Goal: Go to known website: Go to known website

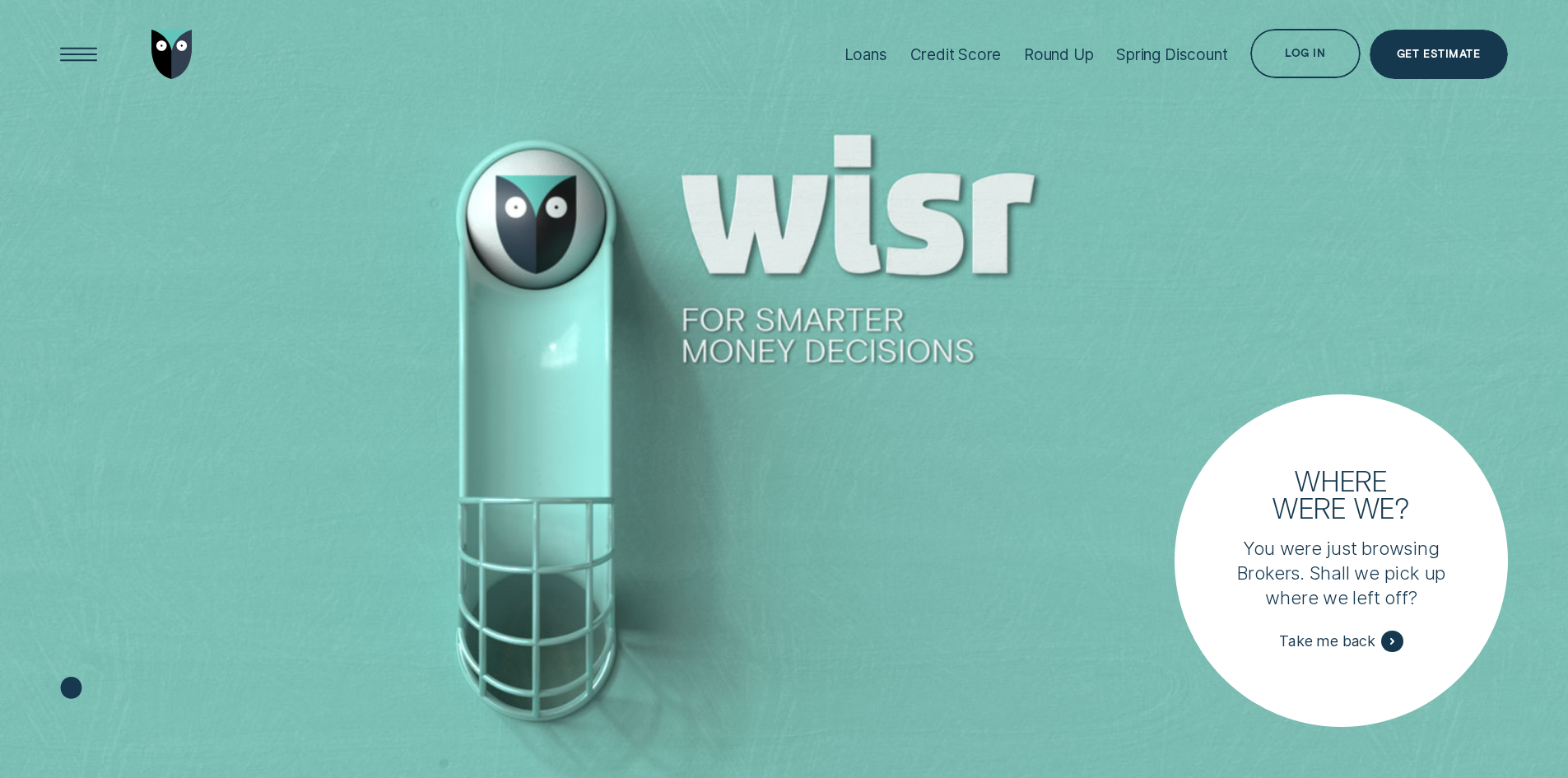
click at [57, 39] on div "Open Menu" at bounding box center [79, 54] width 49 height 49
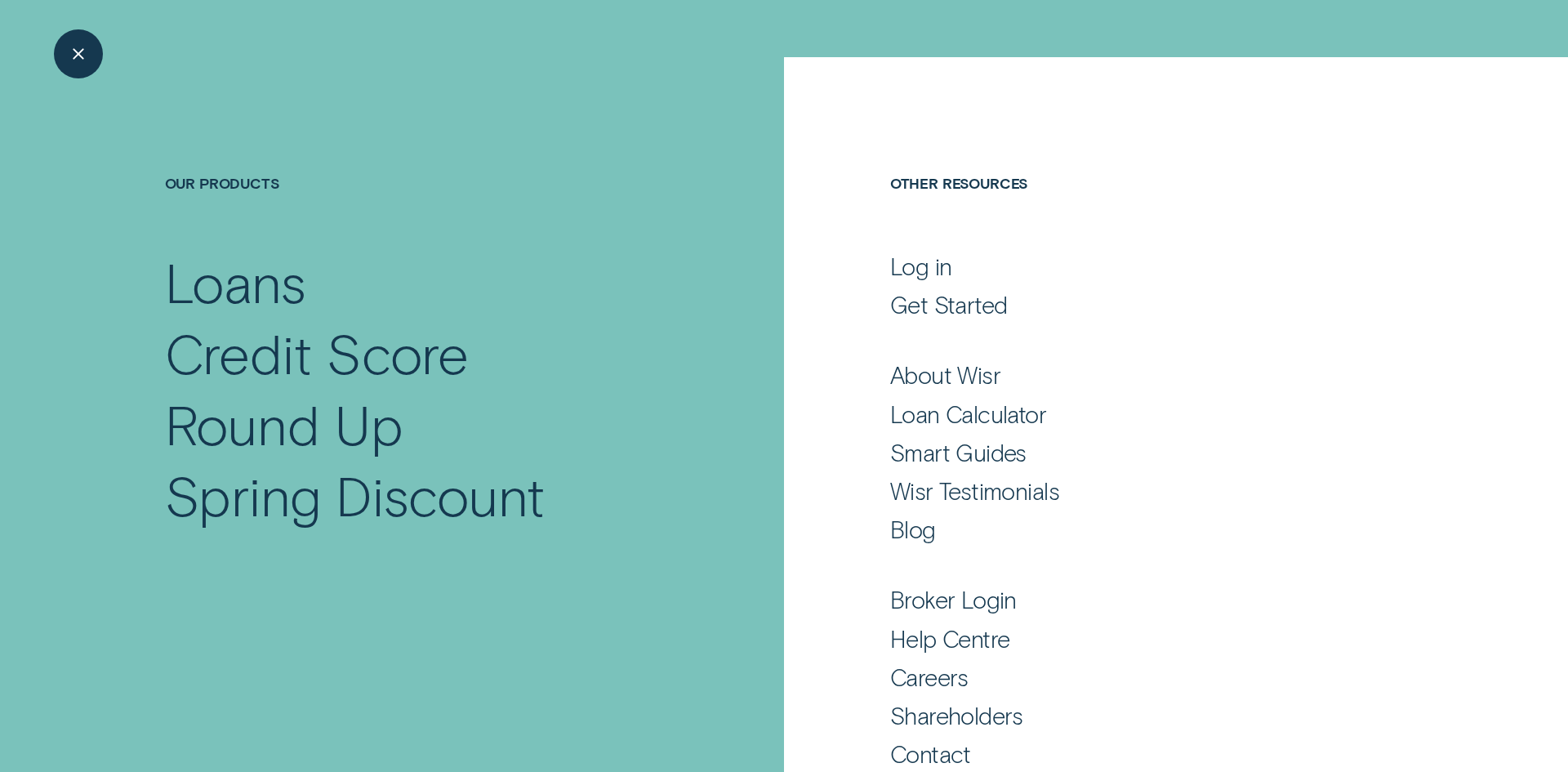
scroll to position [80, 0]
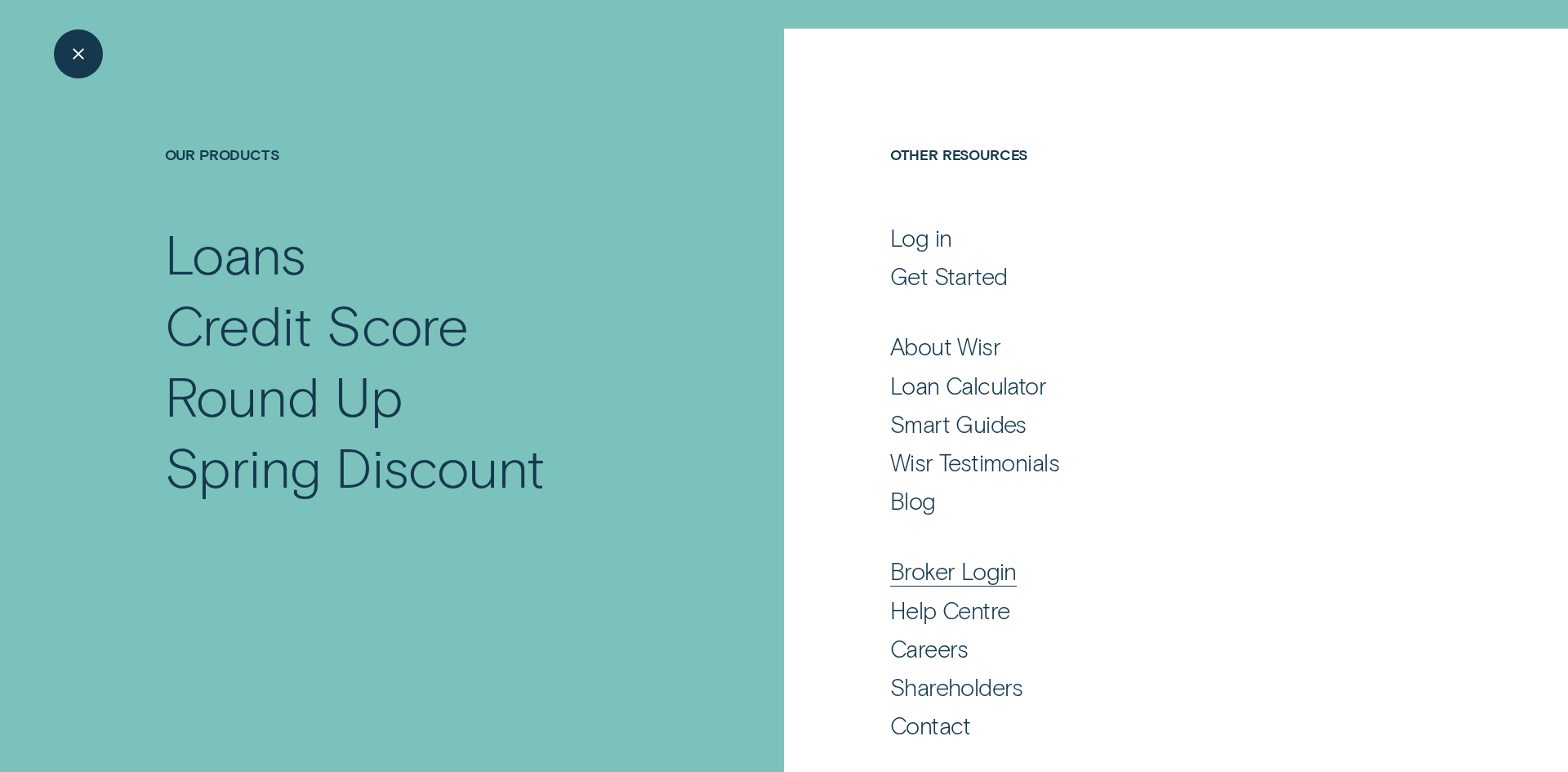
click at [991, 578] on div "Broker Login" at bounding box center [953, 571] width 127 height 29
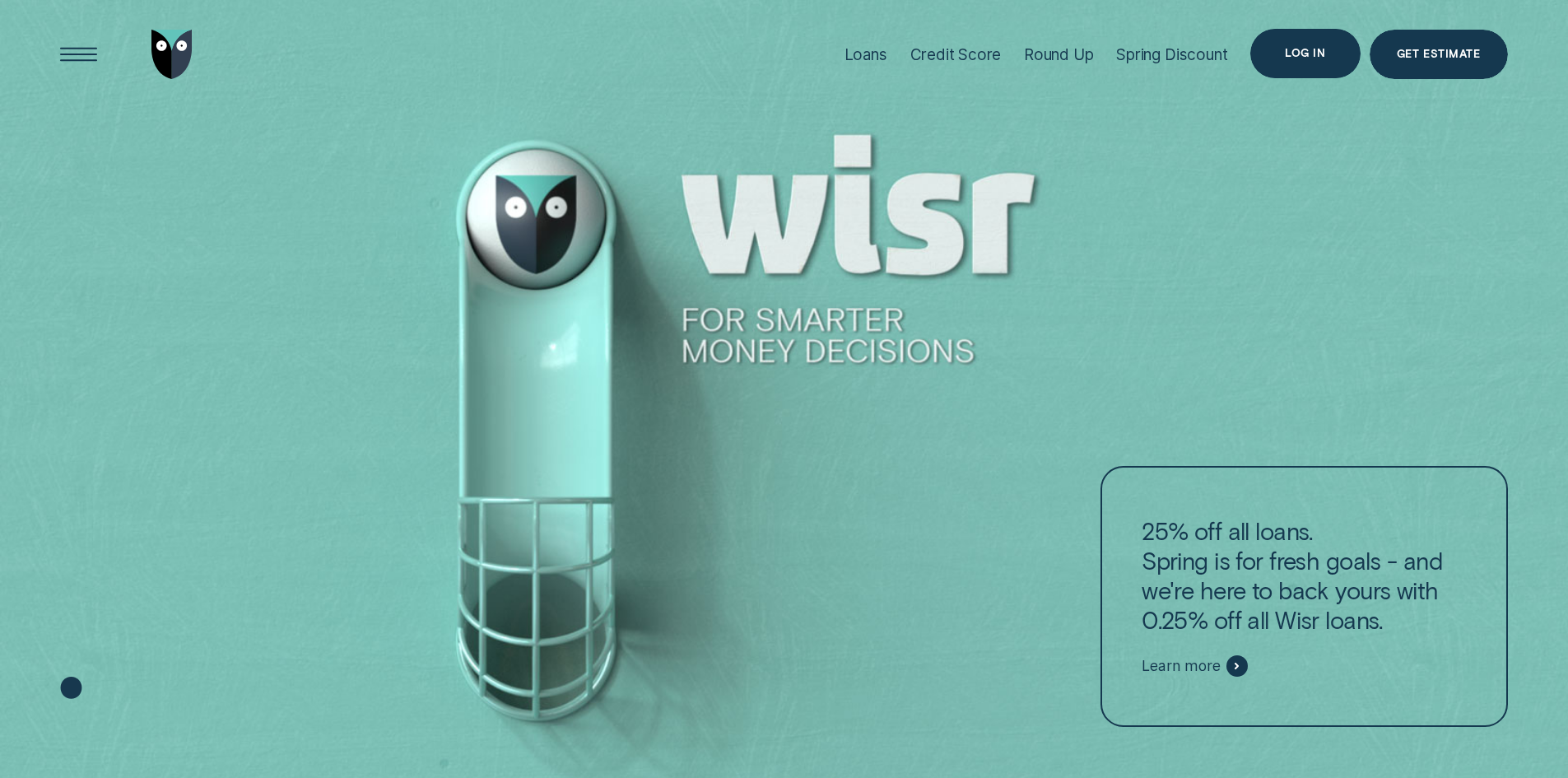
click at [1276, 47] on div "Log in" at bounding box center [1305, 53] width 110 height 49
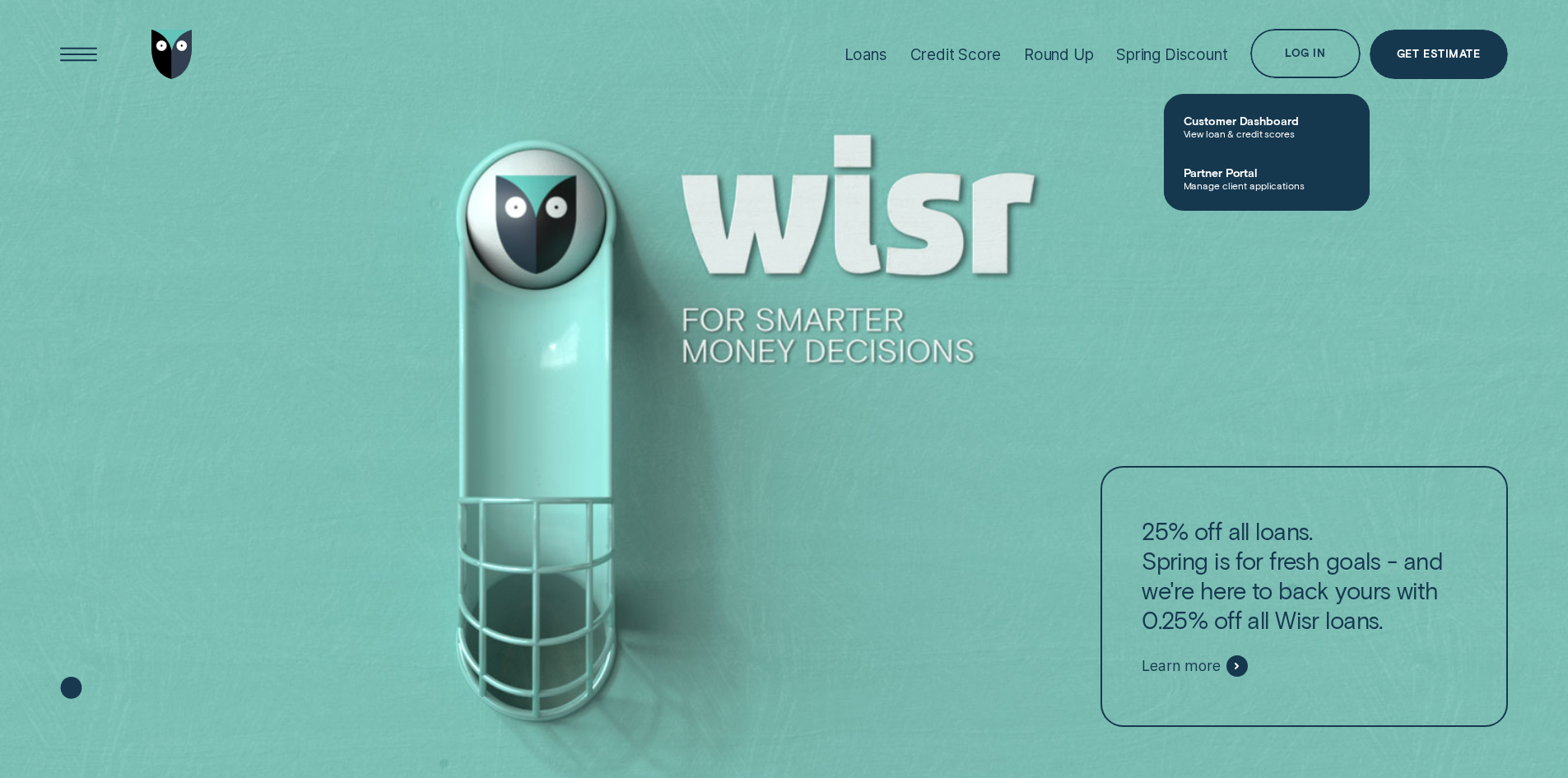
click at [1250, 171] on span "Partner Portal" at bounding box center [1266, 172] width 166 height 14
